Goal: Task Accomplishment & Management: Complete application form

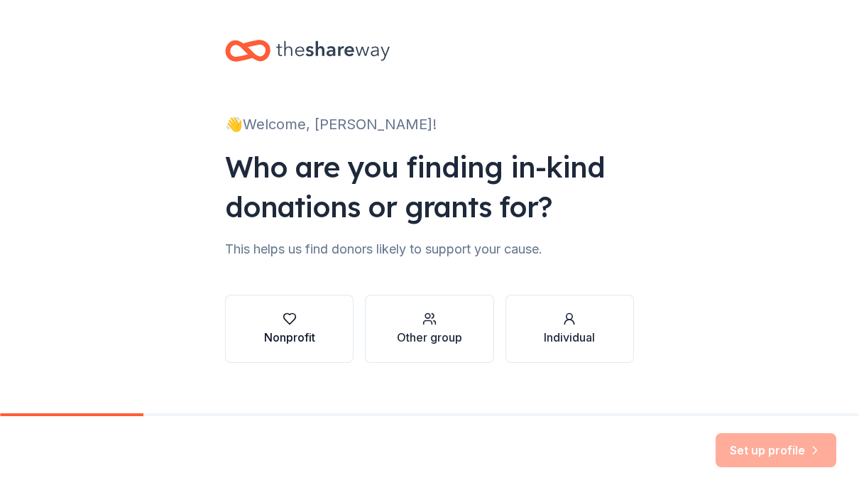
click at [298, 338] on div "Nonprofit" at bounding box center [289, 337] width 51 height 17
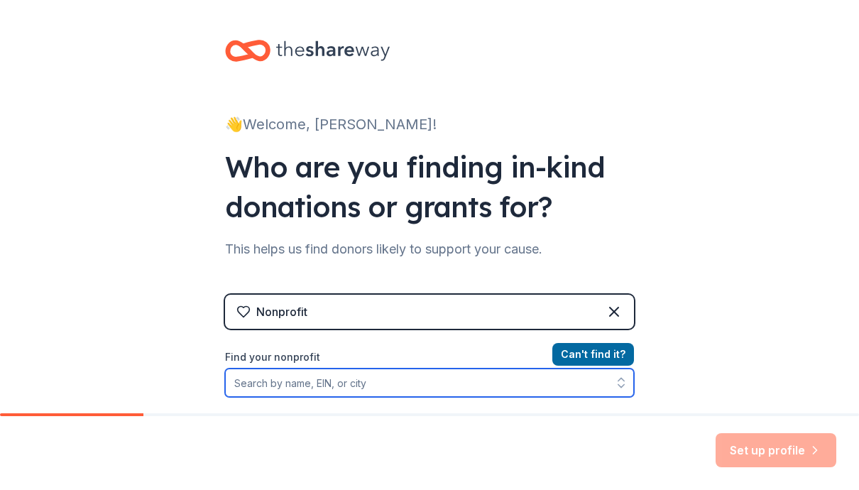
click at [286, 386] on input "Find your nonprofit" at bounding box center [429, 383] width 409 height 28
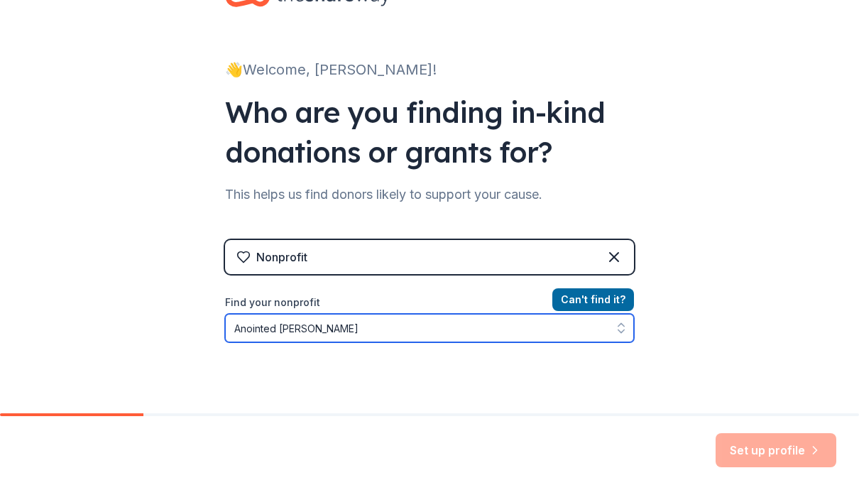
type input "Anointed [PERSON_NAME]"
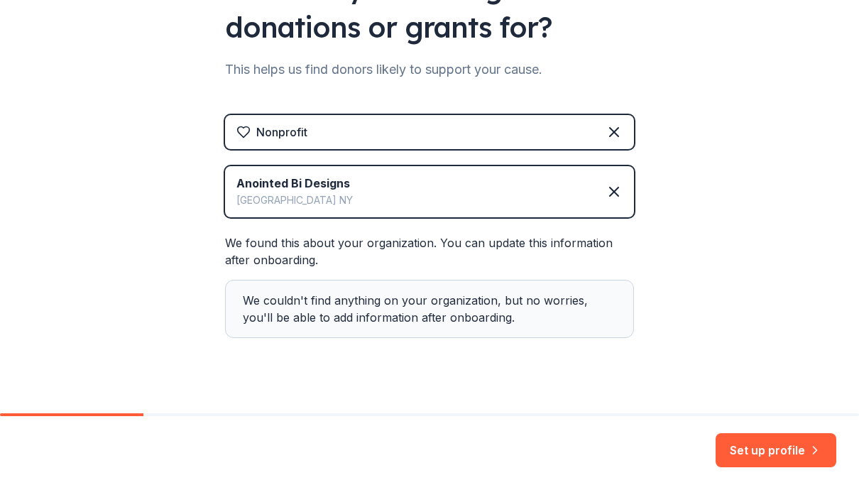
scroll to position [183, 0]
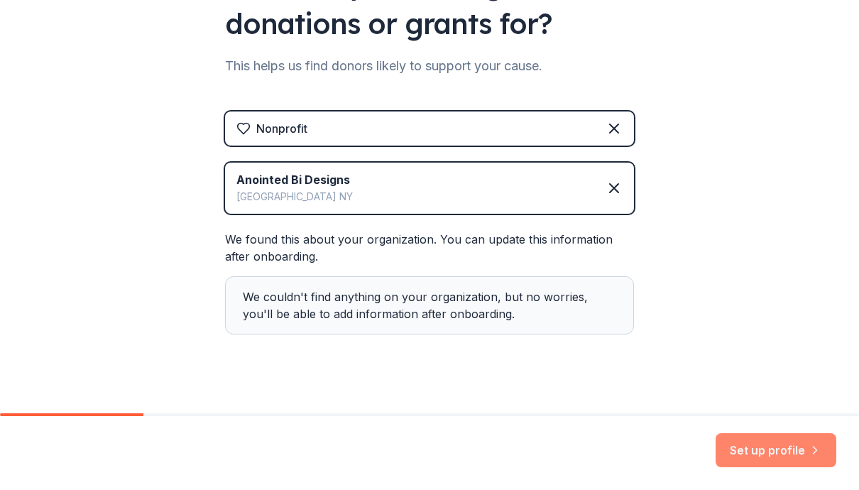
click at [795, 446] on button "Set up profile" at bounding box center [776, 450] width 121 height 34
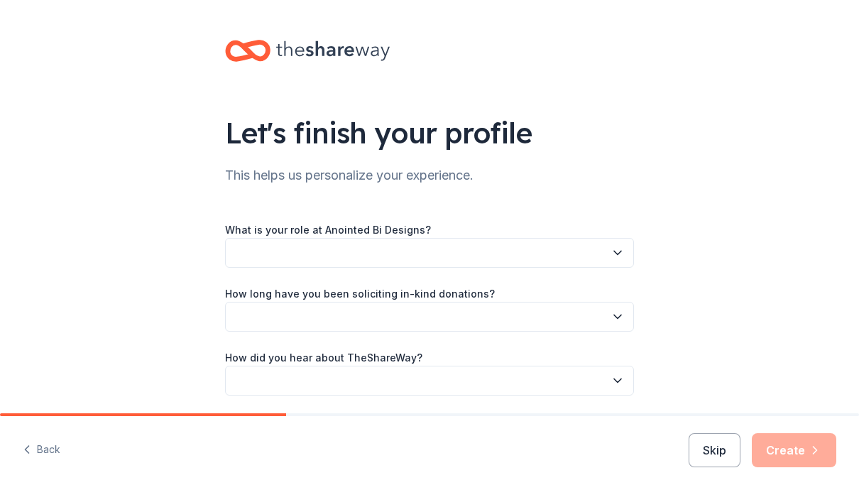
click at [611, 256] on icon "button" at bounding box center [618, 253] width 14 height 14
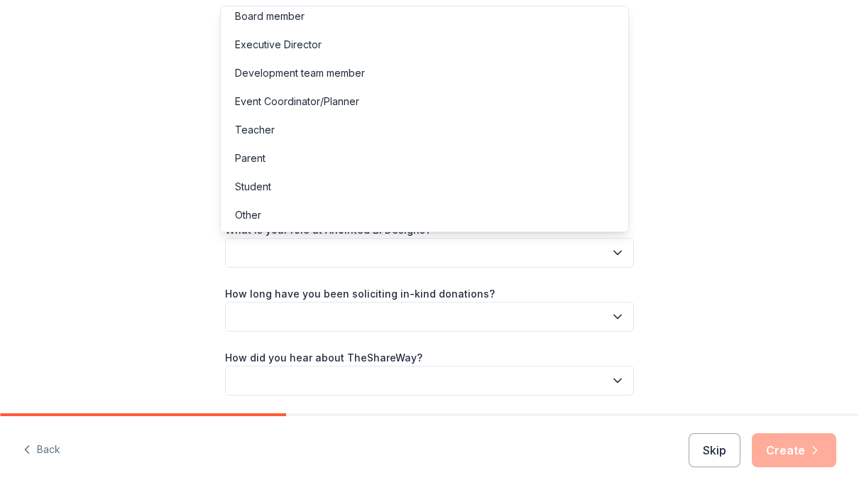
scroll to position [8, 0]
click at [318, 43] on div "Executive Director" at bounding box center [278, 44] width 87 height 17
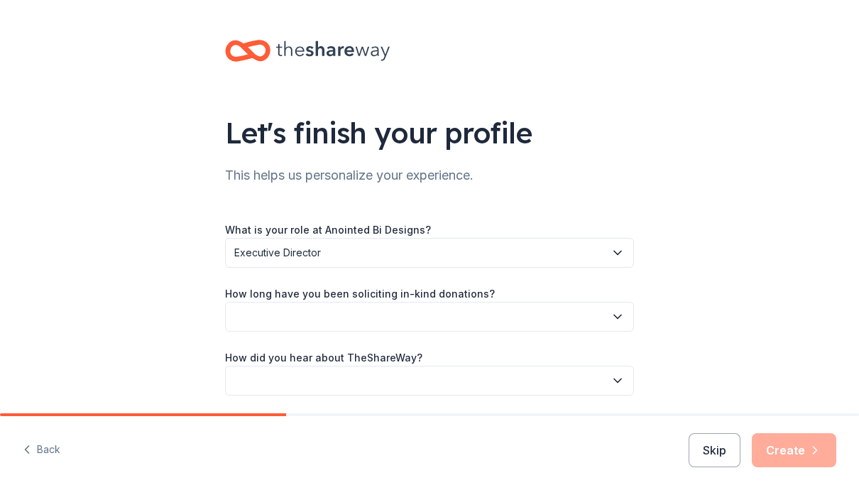
click at [614, 317] on icon "button" at bounding box center [617, 317] width 7 height 4
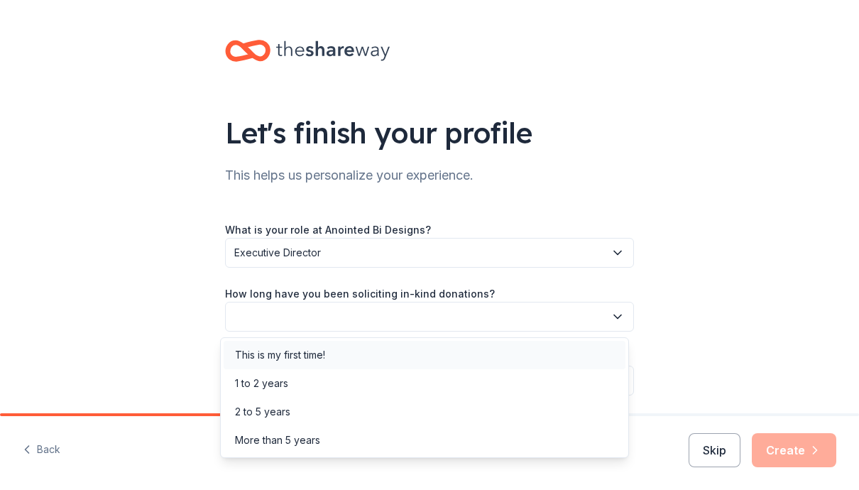
click at [325, 355] on div "This is my first time!" at bounding box center [280, 355] width 90 height 17
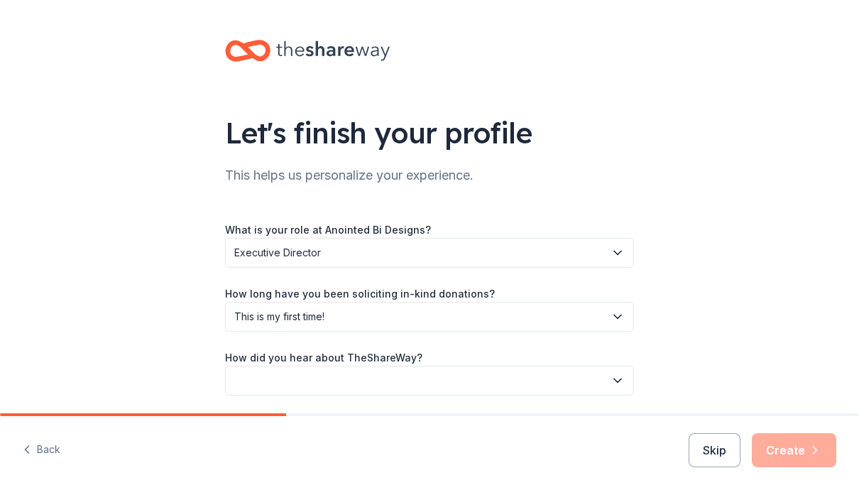
click at [611, 379] on icon "button" at bounding box center [618, 381] width 14 height 14
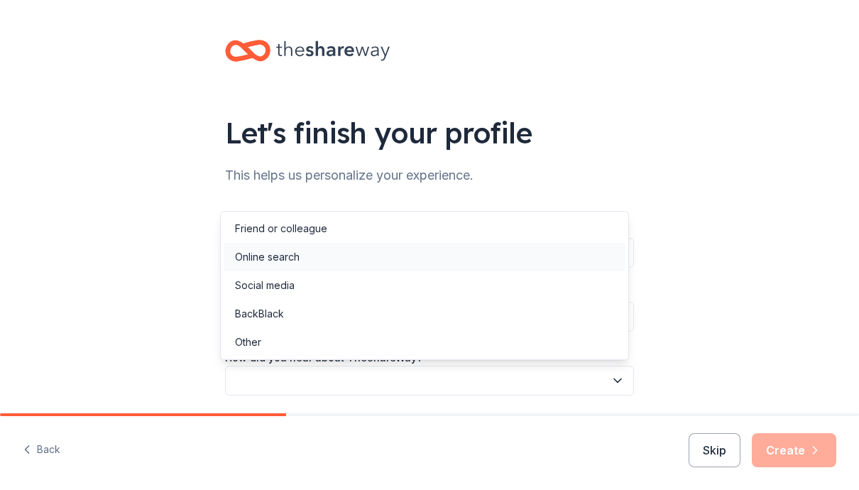
click at [281, 256] on div "Online search" at bounding box center [267, 257] width 65 height 17
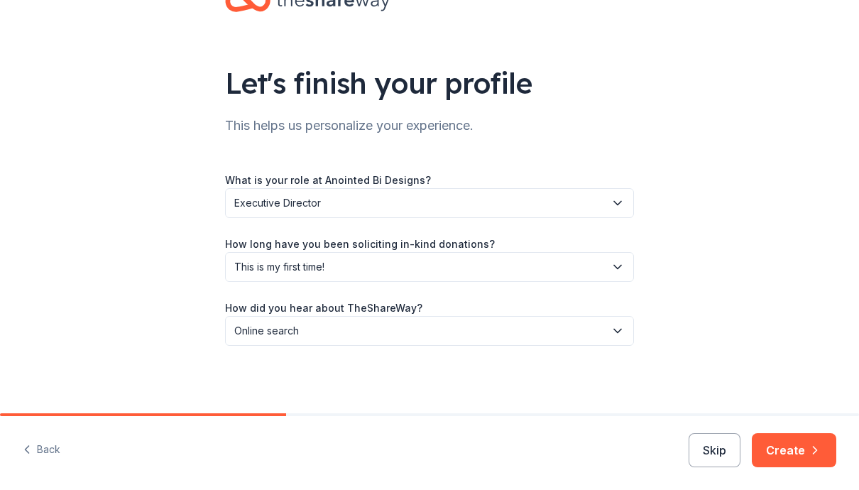
scroll to position [50, 0]
click at [802, 448] on button "Create" at bounding box center [794, 450] width 85 height 34
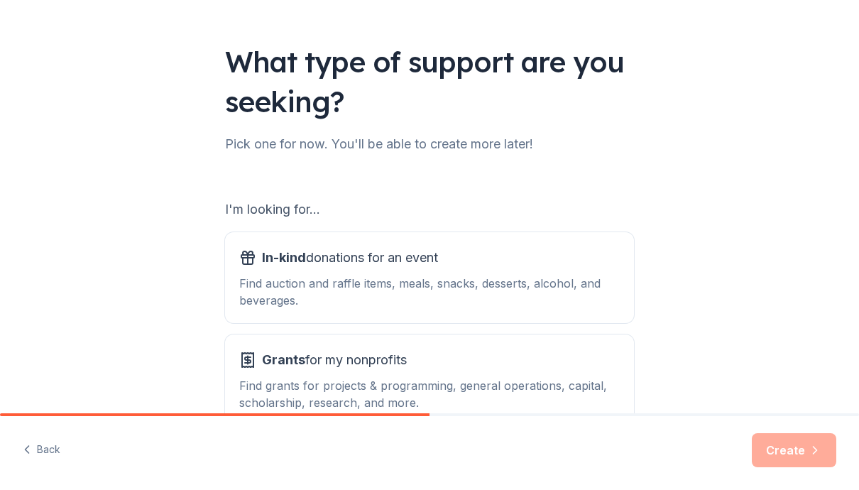
scroll to position [114, 0]
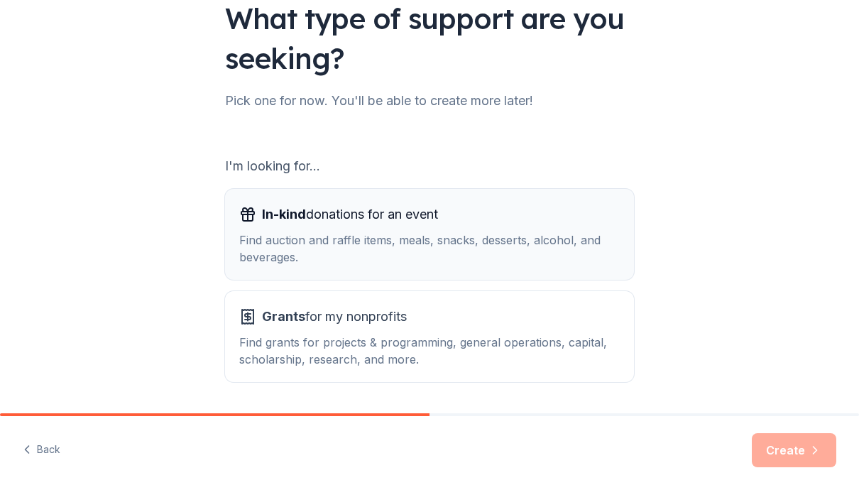
click at [514, 234] on div "Find auction and raffle items, meals, snacks, desserts, alcohol, and beverages." at bounding box center [429, 248] width 381 height 34
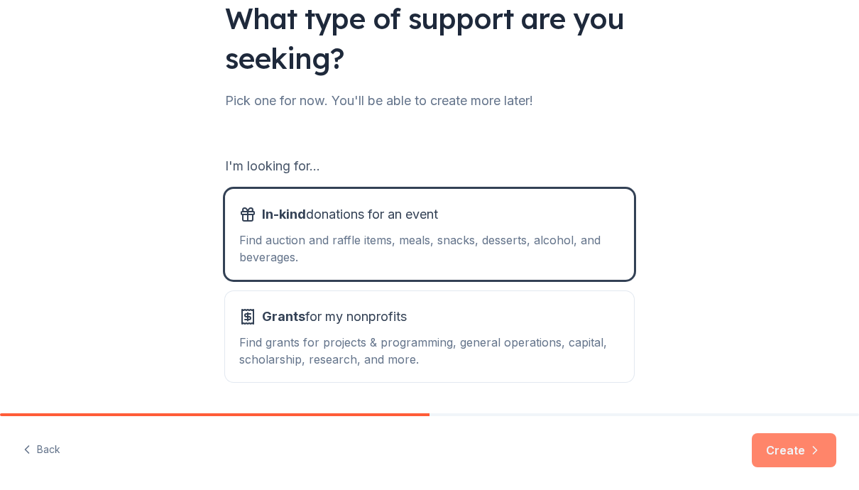
click at [784, 447] on button "Create" at bounding box center [794, 450] width 85 height 34
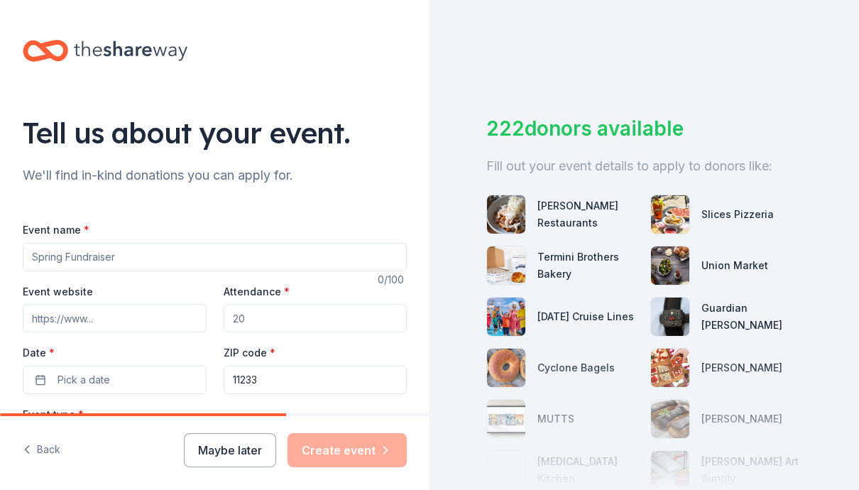
click at [154, 262] on input "Event name *" at bounding box center [215, 257] width 384 height 28
type input "HolyWeen"
click at [131, 319] on input "Event website" at bounding box center [115, 318] width 184 height 28
type input "[DOMAIN_NAME]"
click at [243, 317] on input "Attendance *" at bounding box center [316, 318] width 184 height 28
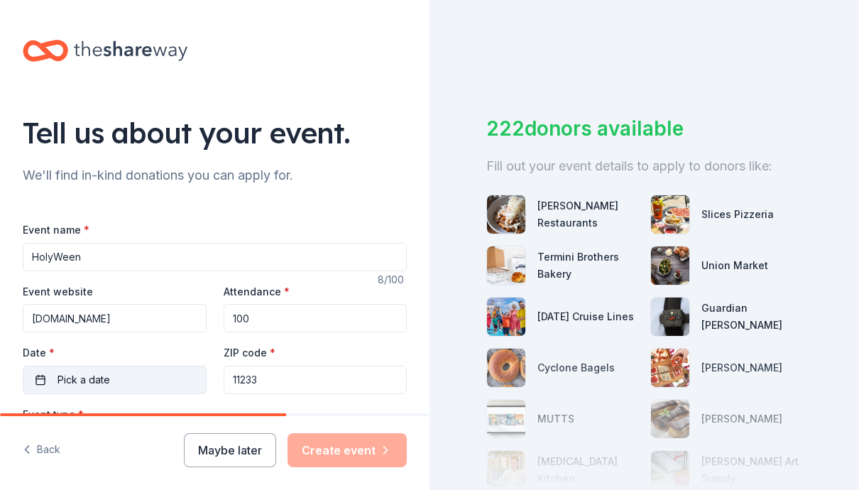
type input "100"
click at [150, 378] on button "Pick a date" at bounding box center [115, 380] width 184 height 28
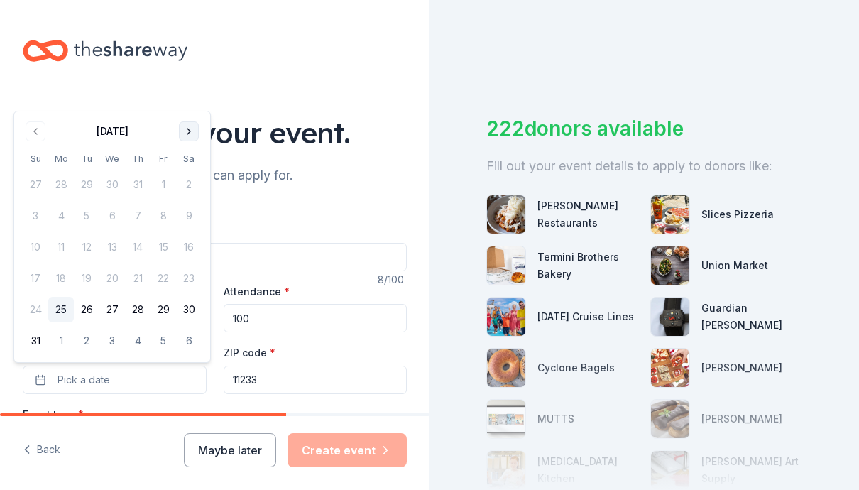
click at [188, 131] on button "Go to next month" at bounding box center [189, 131] width 20 height 20
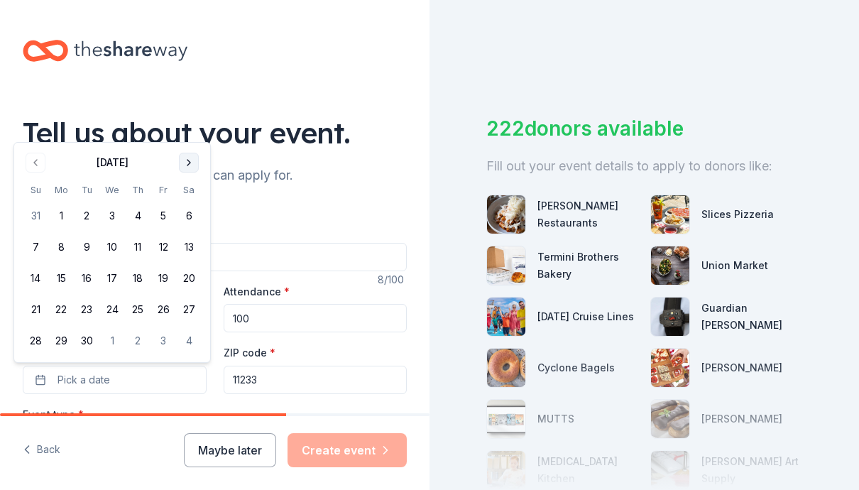
click at [190, 163] on button "Go to next month" at bounding box center [189, 163] width 20 height 20
click at [160, 343] on button "31" at bounding box center [164, 341] width 26 height 26
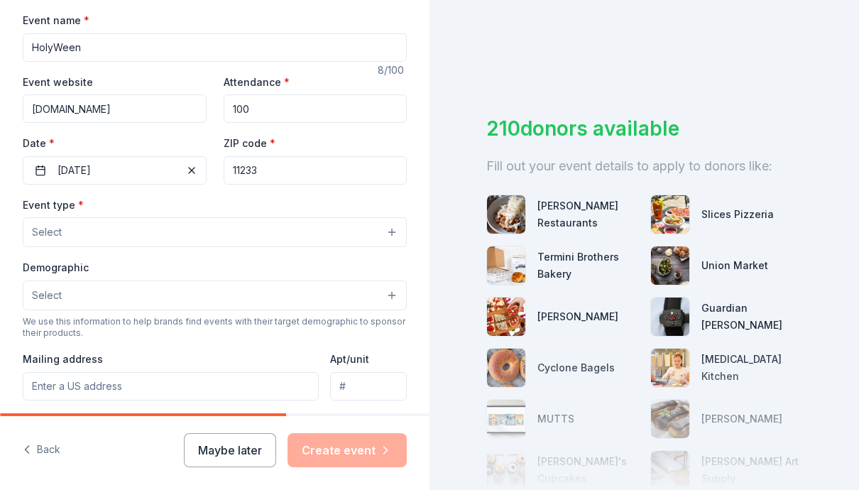
scroll to position [212, 0]
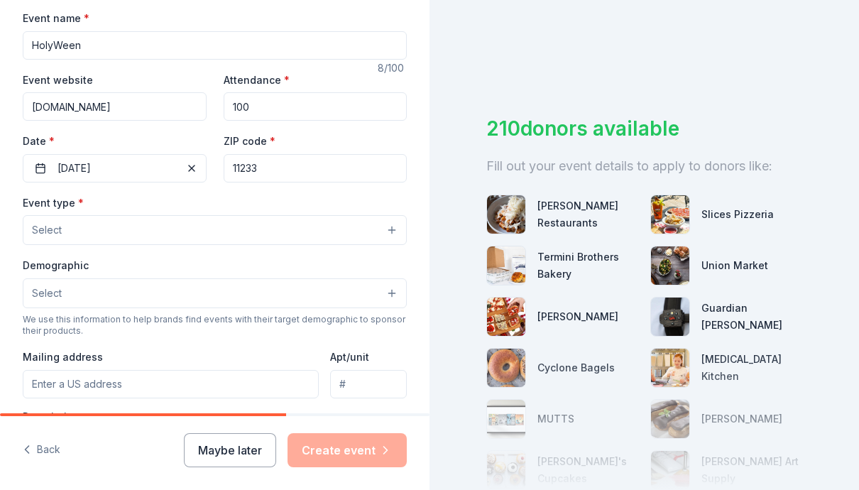
click at [304, 221] on button "Select" at bounding box center [215, 230] width 384 height 30
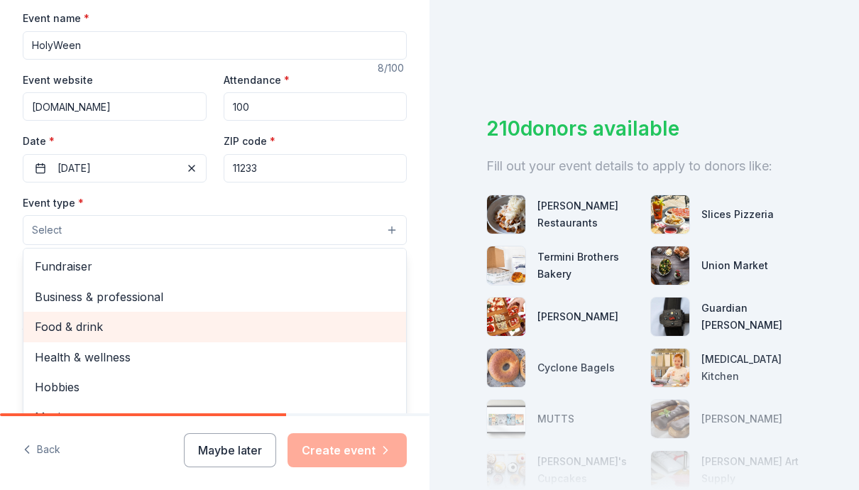
click at [248, 322] on span "Food & drink" at bounding box center [215, 326] width 360 height 18
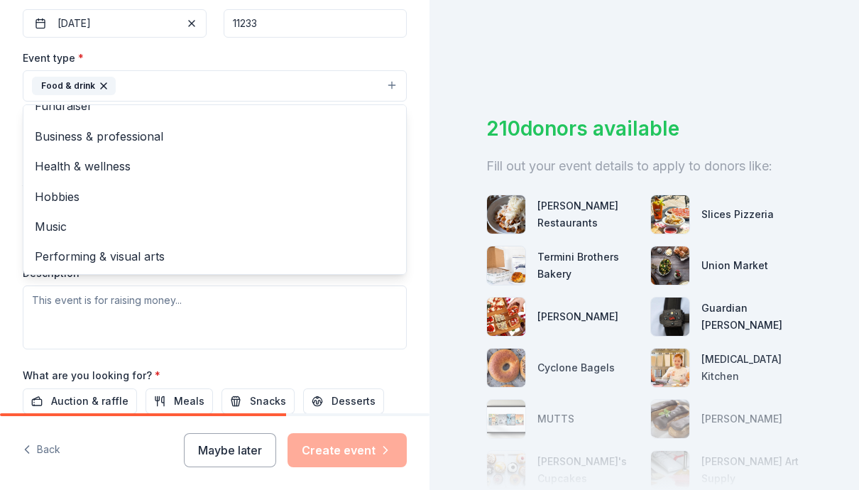
scroll to position [342, 0]
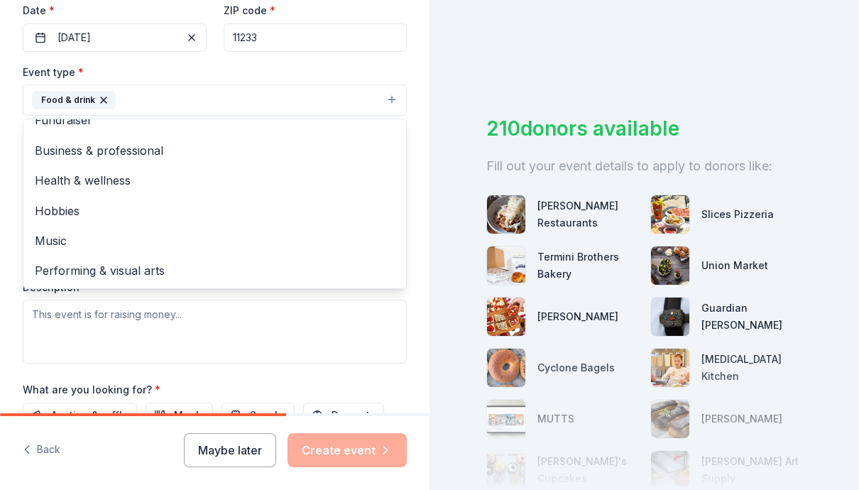
click at [432, 183] on div "Tell us about your event. We'll find in-kind donations you can apply for. Event…" at bounding box center [429, 245] width 859 height 490
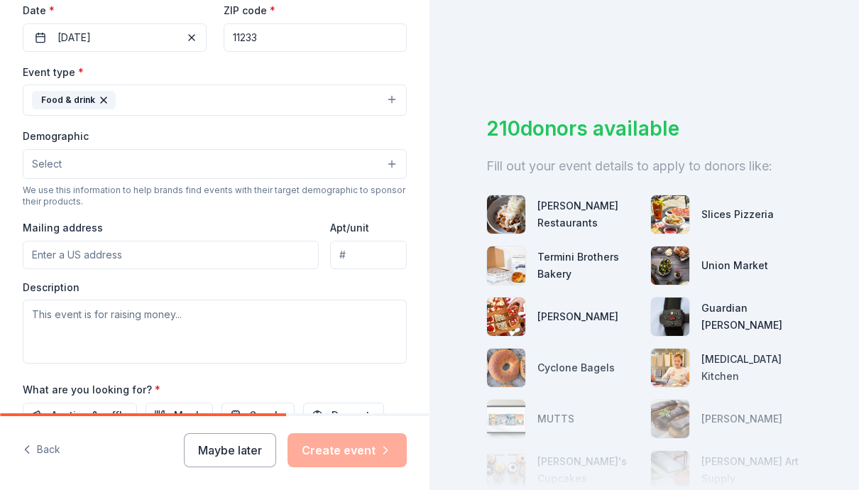
click at [350, 162] on button "Select" at bounding box center [215, 164] width 384 height 30
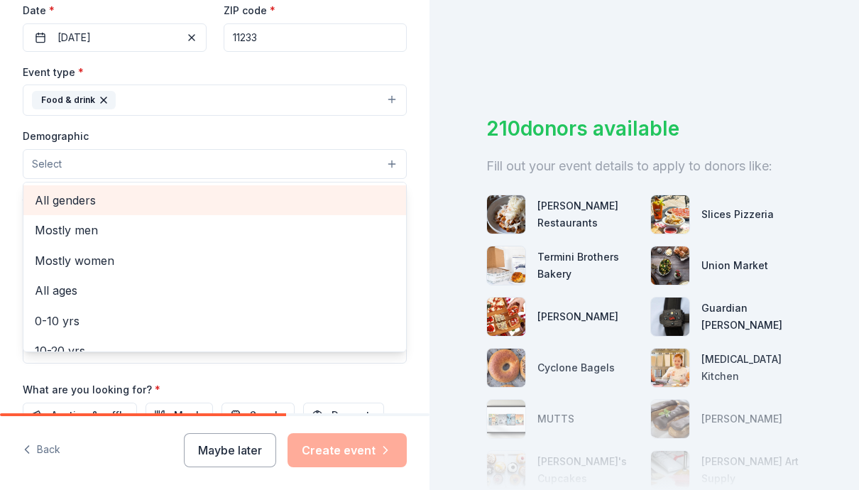
click at [97, 205] on span "All genders" at bounding box center [215, 200] width 360 height 18
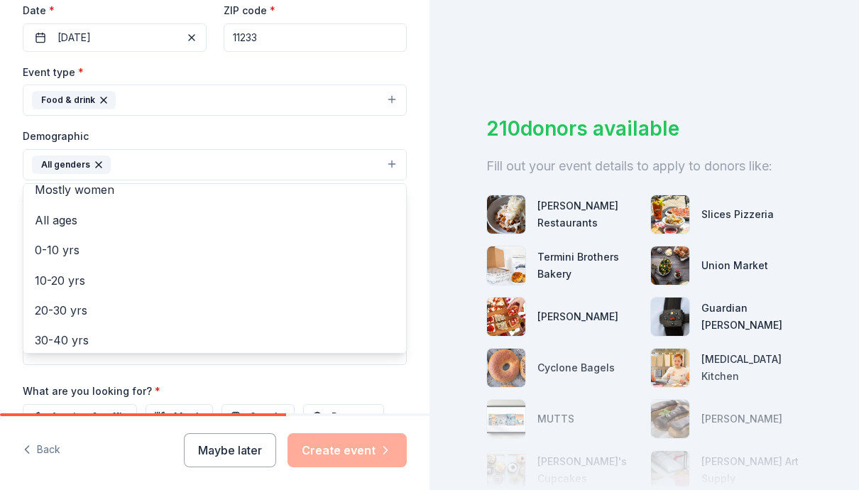
scroll to position [45, 0]
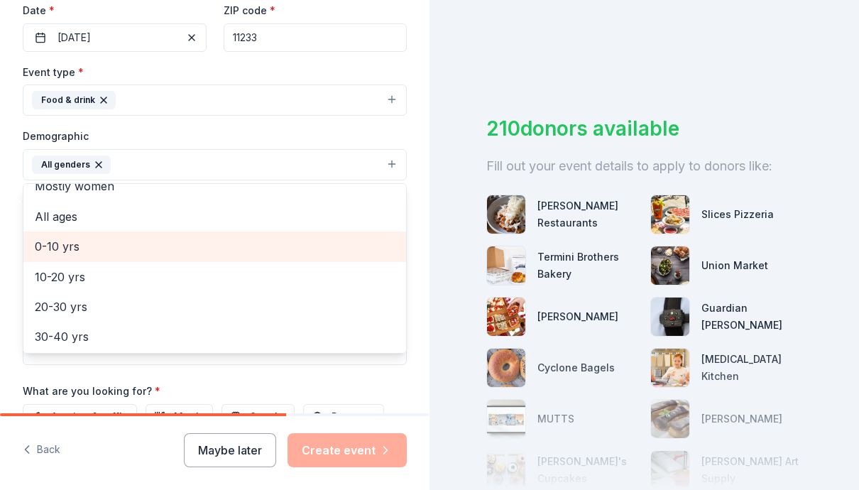
click at [70, 251] on span "0-10 yrs" at bounding box center [215, 246] width 360 height 18
click at [72, 246] on span "10-20 yrs" at bounding box center [215, 246] width 360 height 18
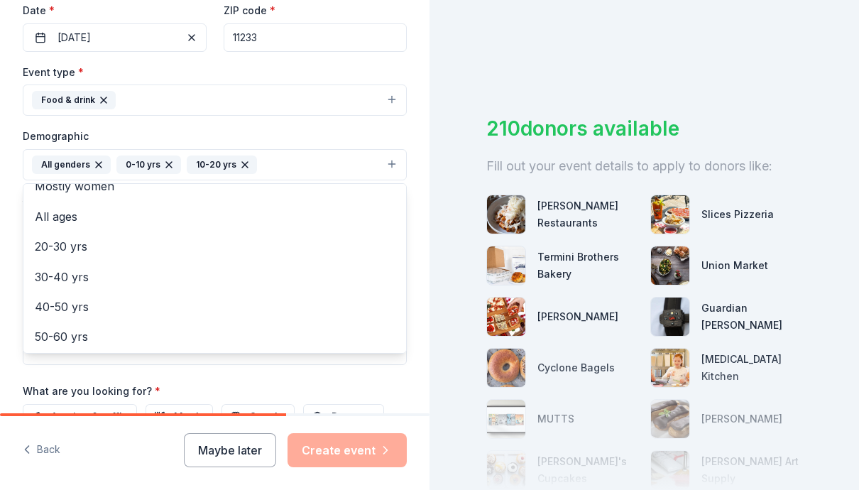
click at [409, 265] on div "Tell us about your event. We'll find in-kind donations you can apply for. Event…" at bounding box center [215, 132] width 430 height 948
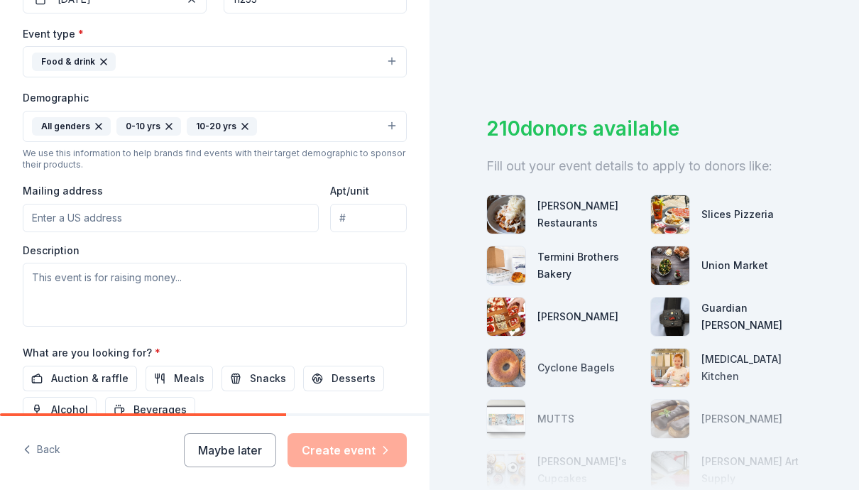
scroll to position [377, 0]
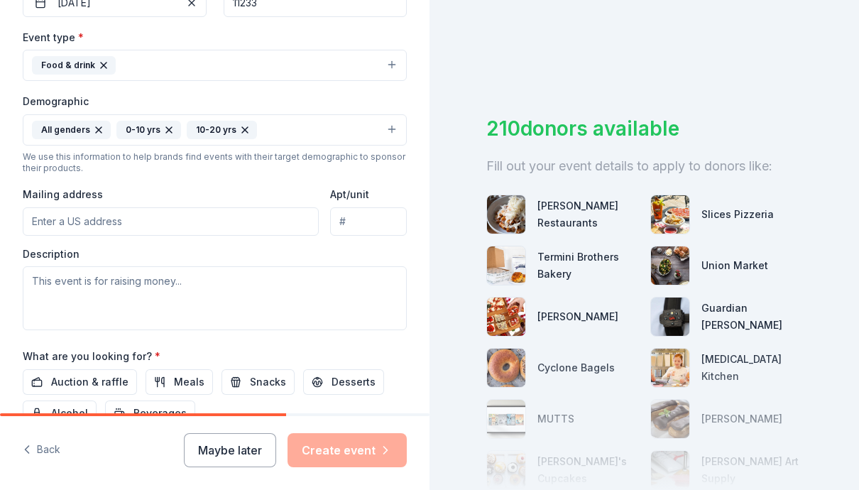
click at [142, 219] on input "Mailing address" at bounding box center [171, 221] width 296 height 28
type input "[STREET_ADDRESS]"
type input "1"
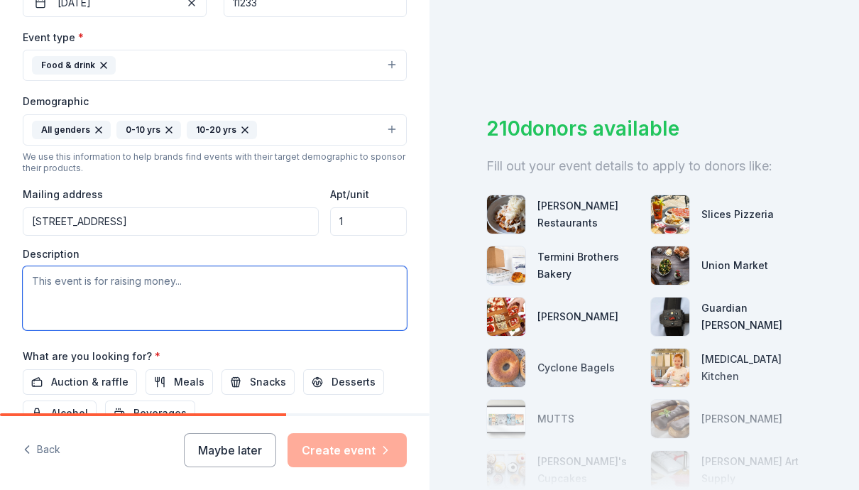
click at [122, 281] on textarea at bounding box center [215, 298] width 384 height 64
type textarea "d"
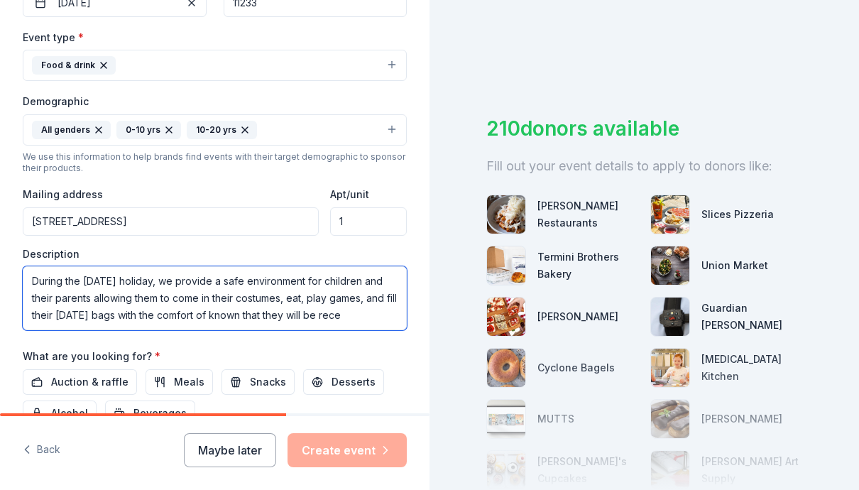
scroll to position [9, 0]
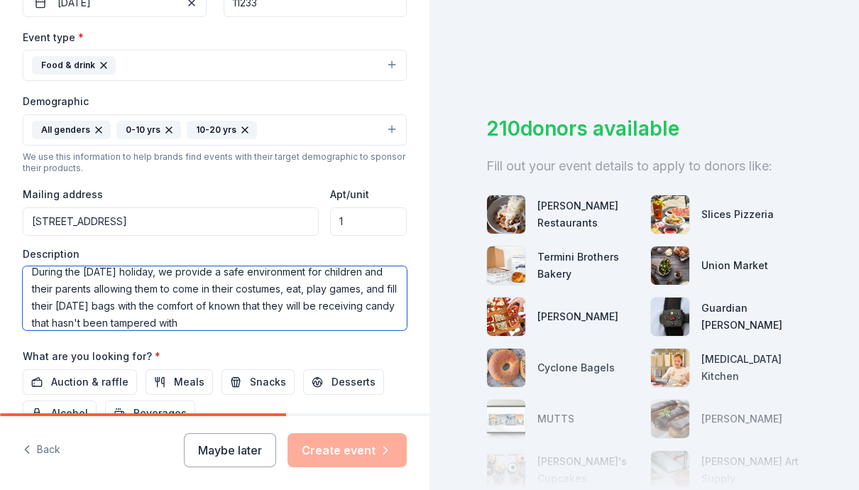
click at [111, 325] on textarea "During the [DATE] holiday, we provide a safe environment for children and their…" at bounding box center [215, 298] width 384 height 64
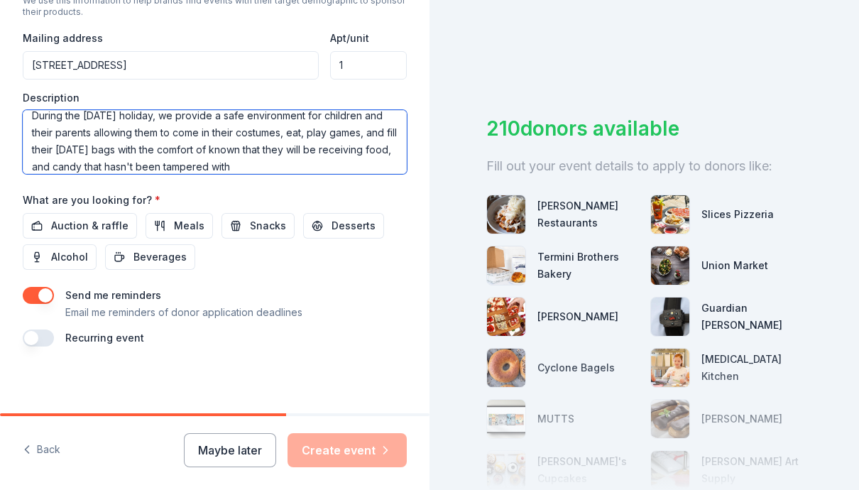
scroll to position [535, 0]
type textarea "During the [DATE] holiday, we provide a safe environment for children and their…"
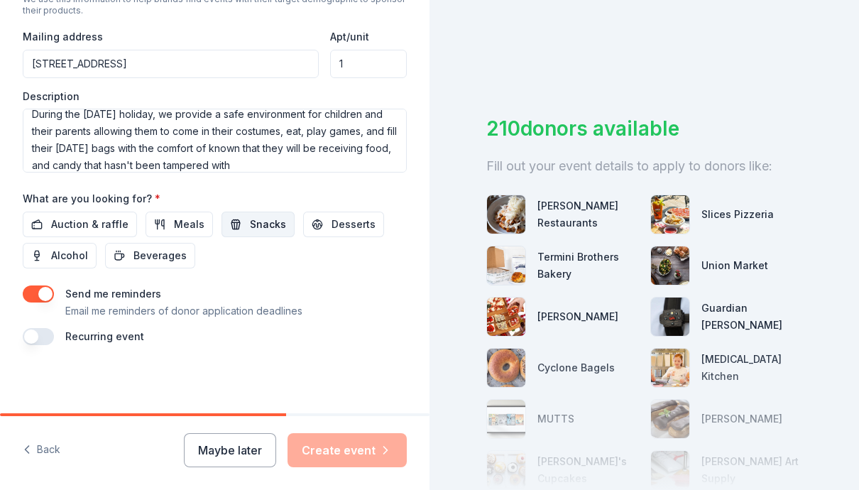
click at [260, 228] on span "Snacks" at bounding box center [268, 224] width 36 height 17
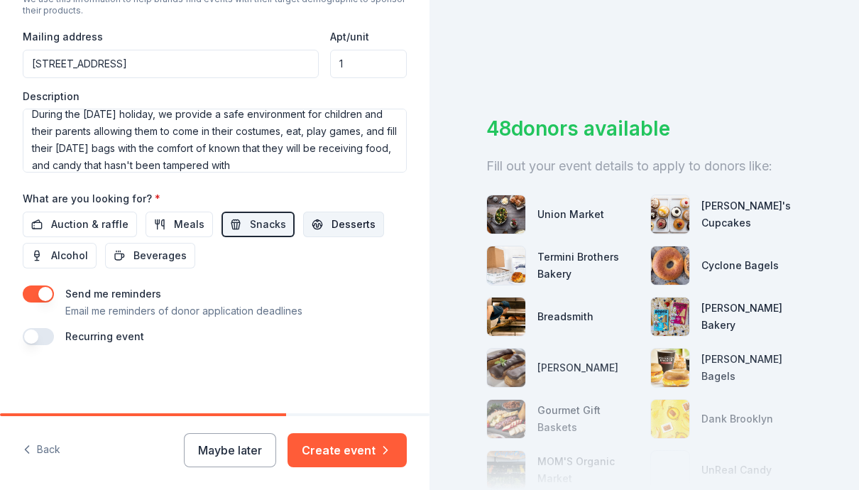
click at [334, 222] on span "Desserts" at bounding box center [354, 224] width 44 height 17
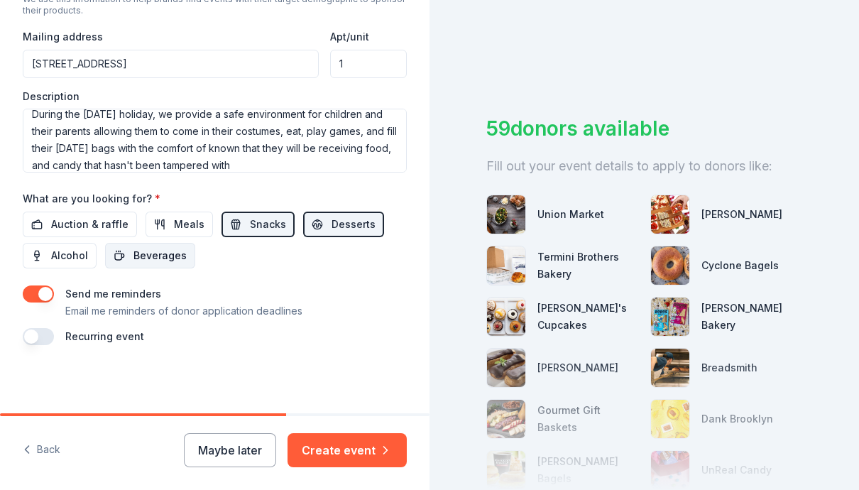
click at [176, 254] on span "Beverages" at bounding box center [160, 255] width 53 height 17
click at [28, 340] on button "button" at bounding box center [38, 336] width 31 height 17
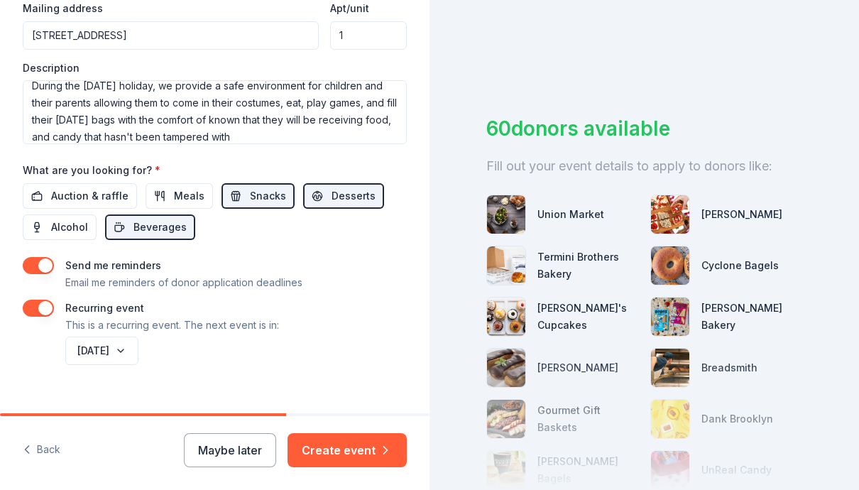
scroll to position [586, 0]
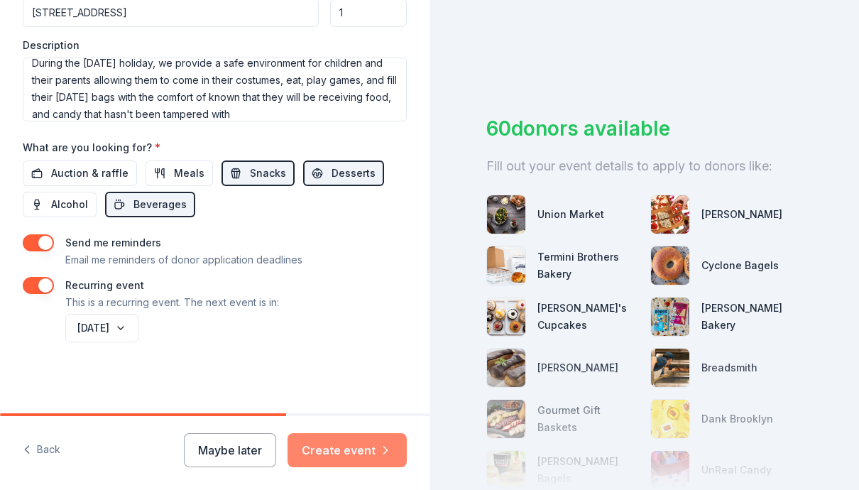
click at [369, 442] on button "Create event" at bounding box center [347, 450] width 119 height 34
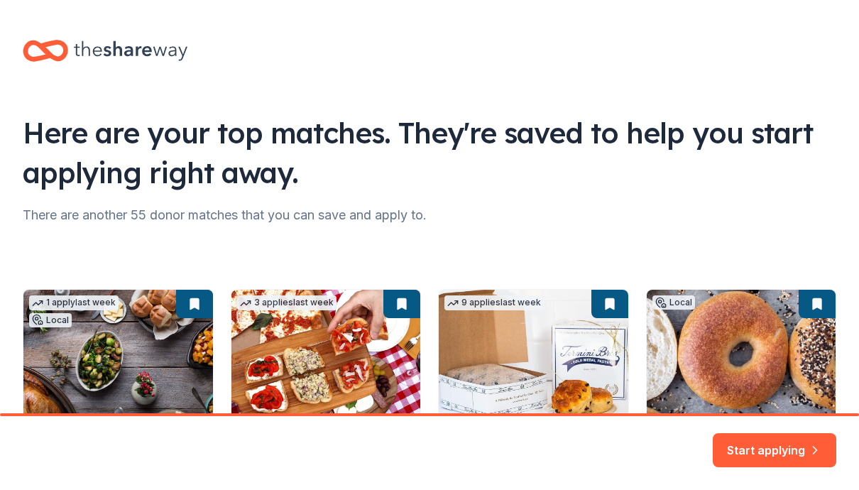
click at [855, 480] on div "Start applying" at bounding box center [429, 453] width 859 height 74
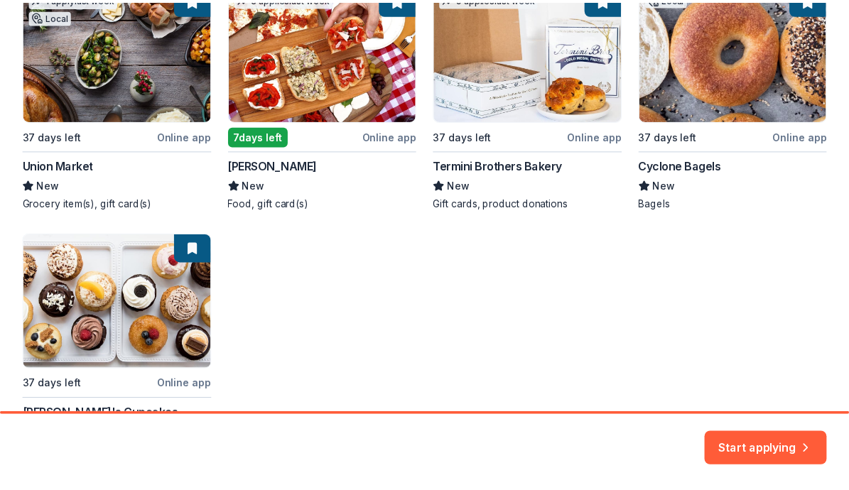
scroll to position [290, 0]
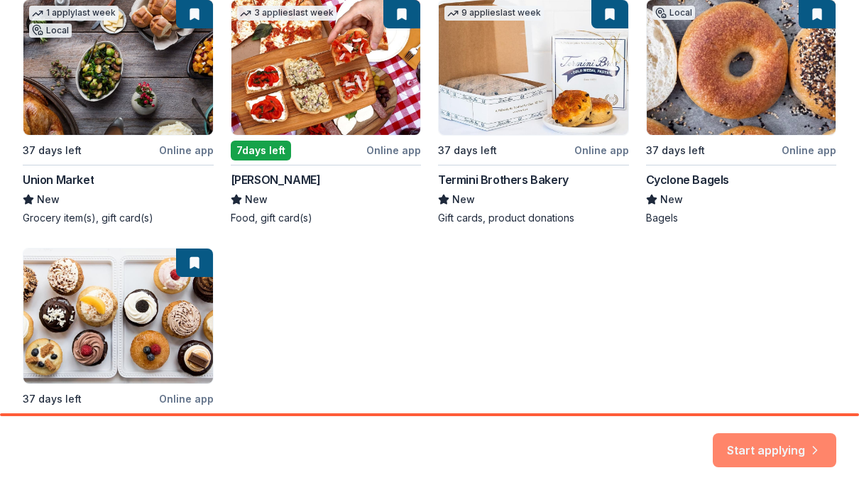
click at [782, 443] on button "Start applying" at bounding box center [775, 442] width 124 height 34
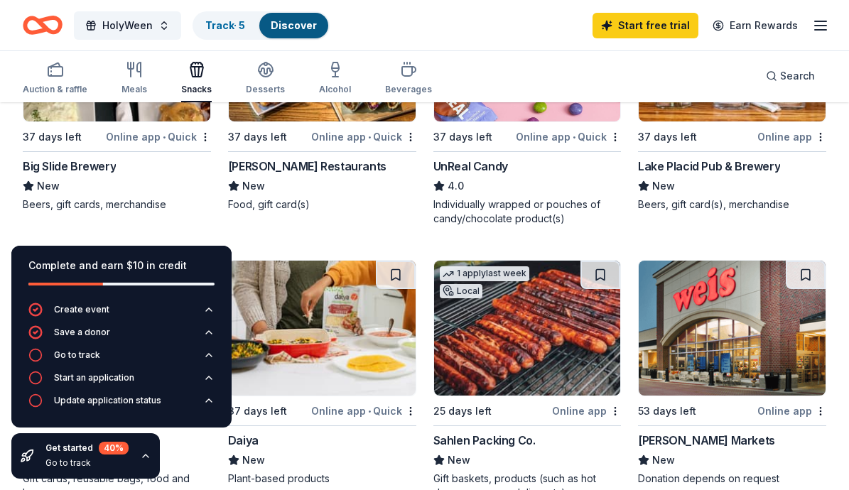
scroll to position [998, 0]
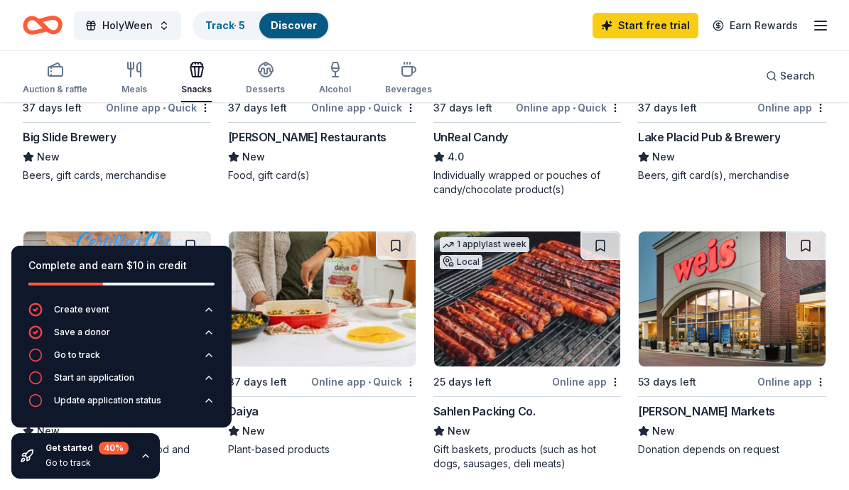
scroll to position [1113, 0]
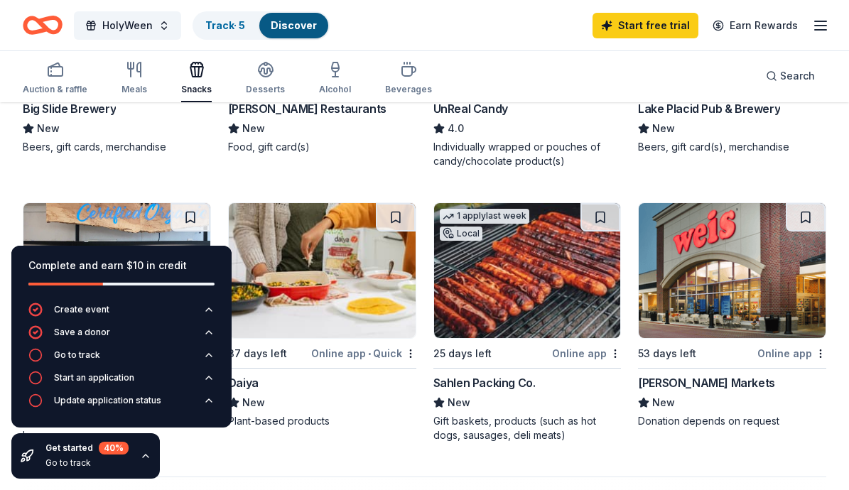
click at [780, 354] on div "Online app" at bounding box center [791, 353] width 69 height 18
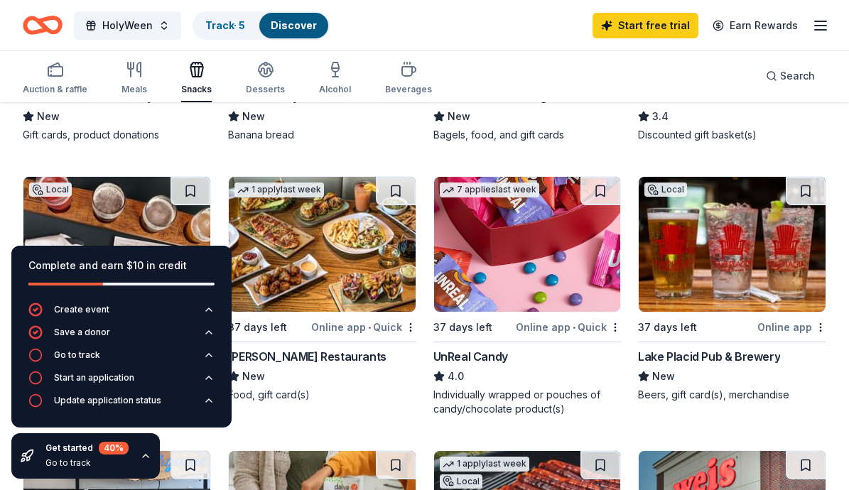
scroll to position [861, 0]
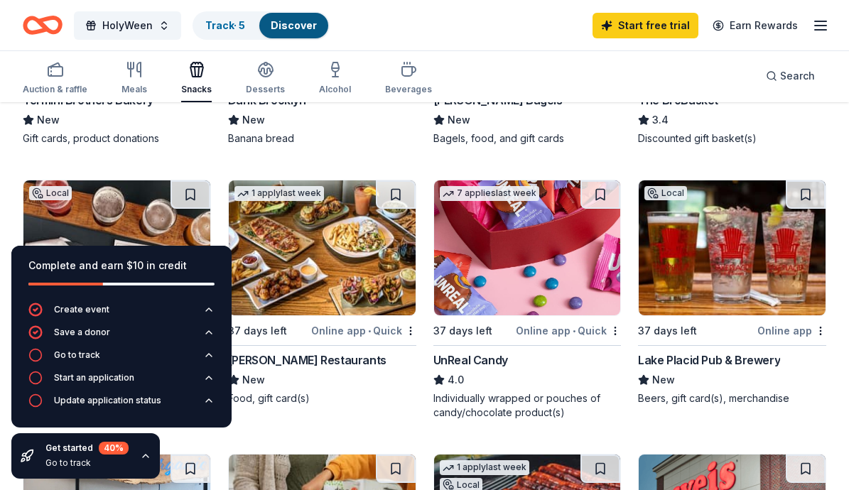
click at [560, 331] on div "Online app • Quick" at bounding box center [568, 331] width 105 height 18
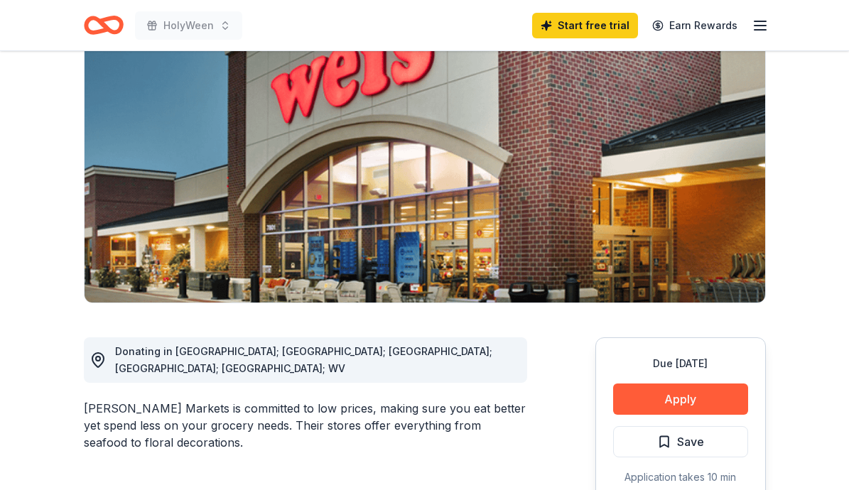
scroll to position [185, 0]
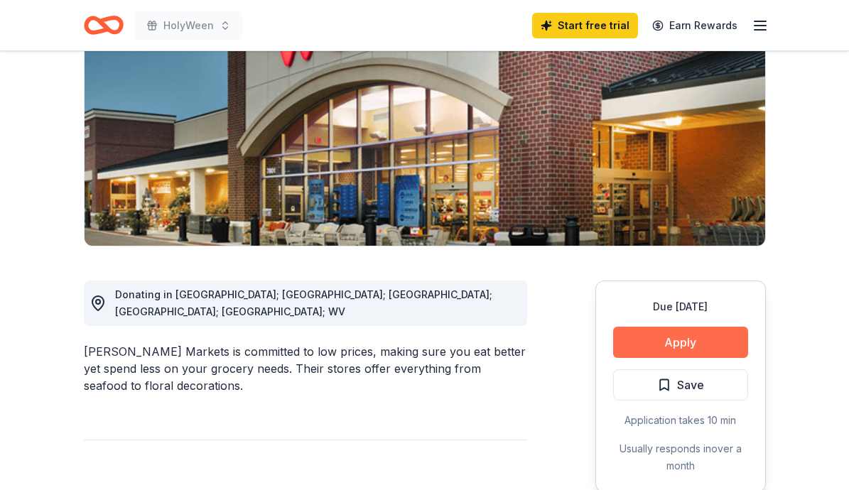
click at [666, 344] on button "Apply" at bounding box center [680, 342] width 135 height 31
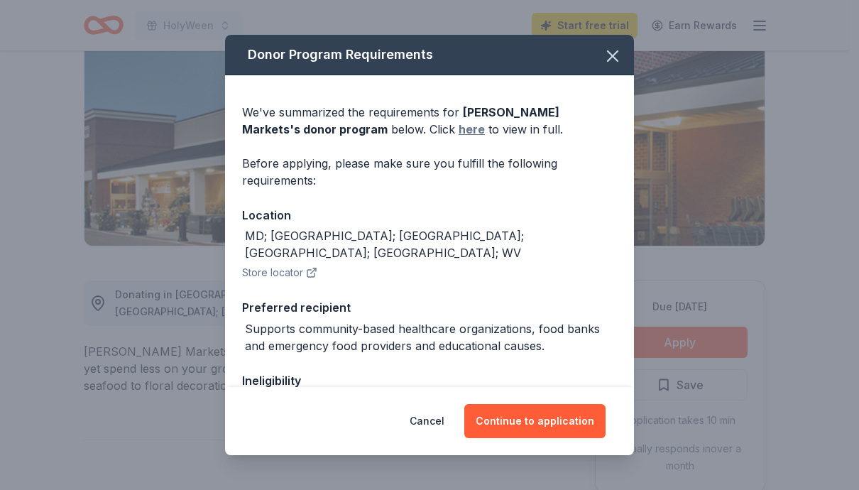
click at [459, 133] on link "here" at bounding box center [472, 129] width 26 height 17
click at [436, 420] on button "Cancel" at bounding box center [427, 421] width 35 height 34
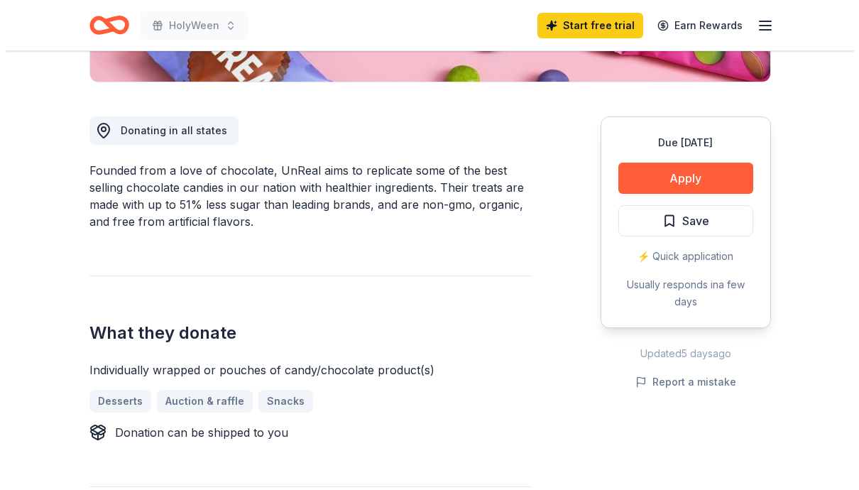
scroll to position [352, 0]
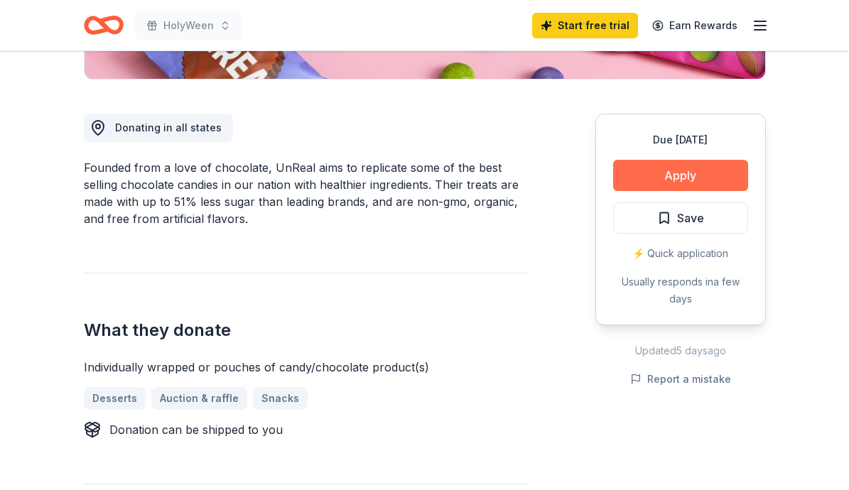
click at [687, 173] on button "Apply" at bounding box center [680, 175] width 135 height 31
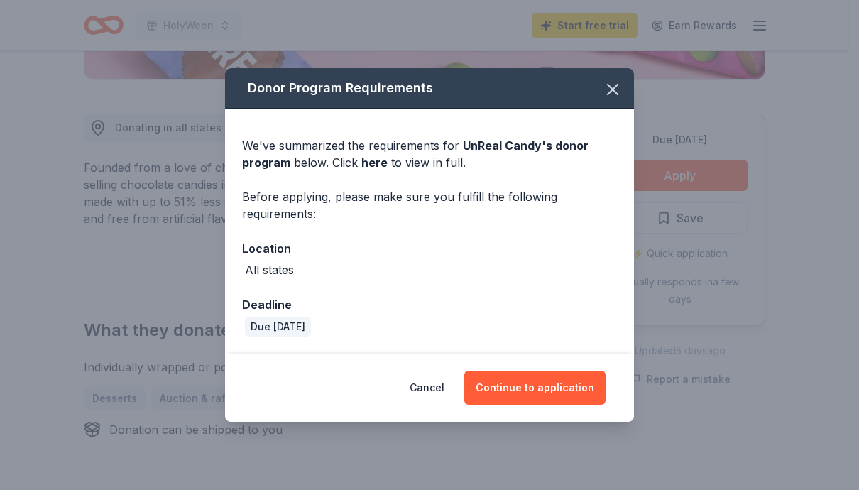
click at [339, 266] on div "All states" at bounding box center [429, 269] width 375 height 17
click at [371, 162] on link "here" at bounding box center [374, 162] width 26 height 17
